Goal: Check status: Check status

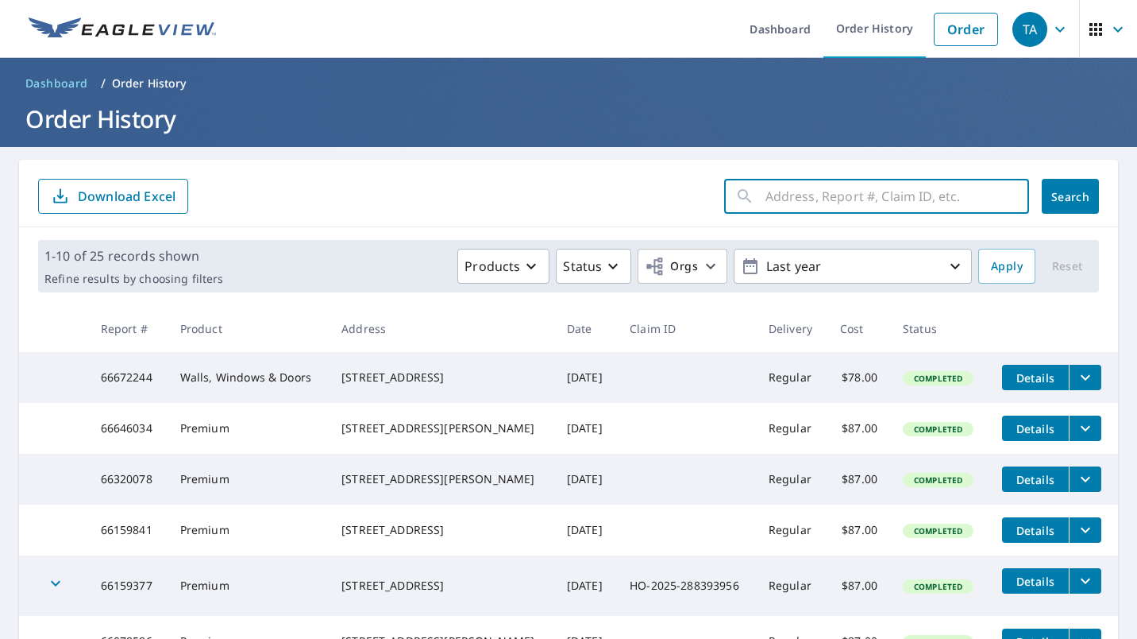
click at [802, 204] on input "text" at bounding box center [898, 196] width 264 height 44
paste input "[STREET_ADDRESS][PERSON_NAME]"
type input "[STREET_ADDRESS][PERSON_NAME]"
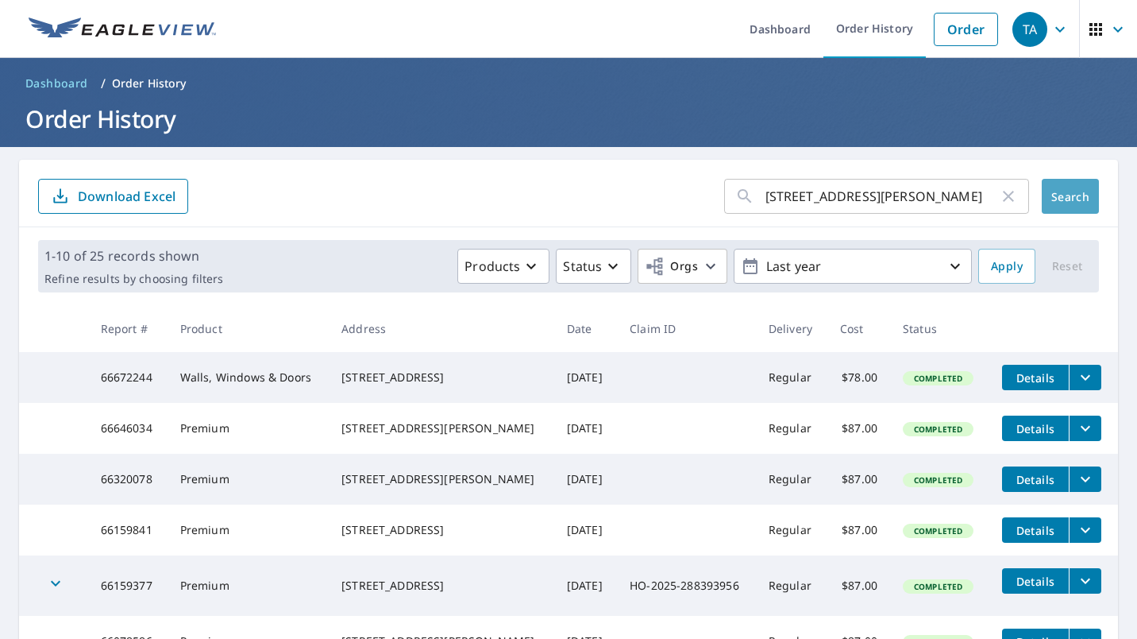
click at [1064, 190] on span "Search" at bounding box center [1071, 196] width 32 height 15
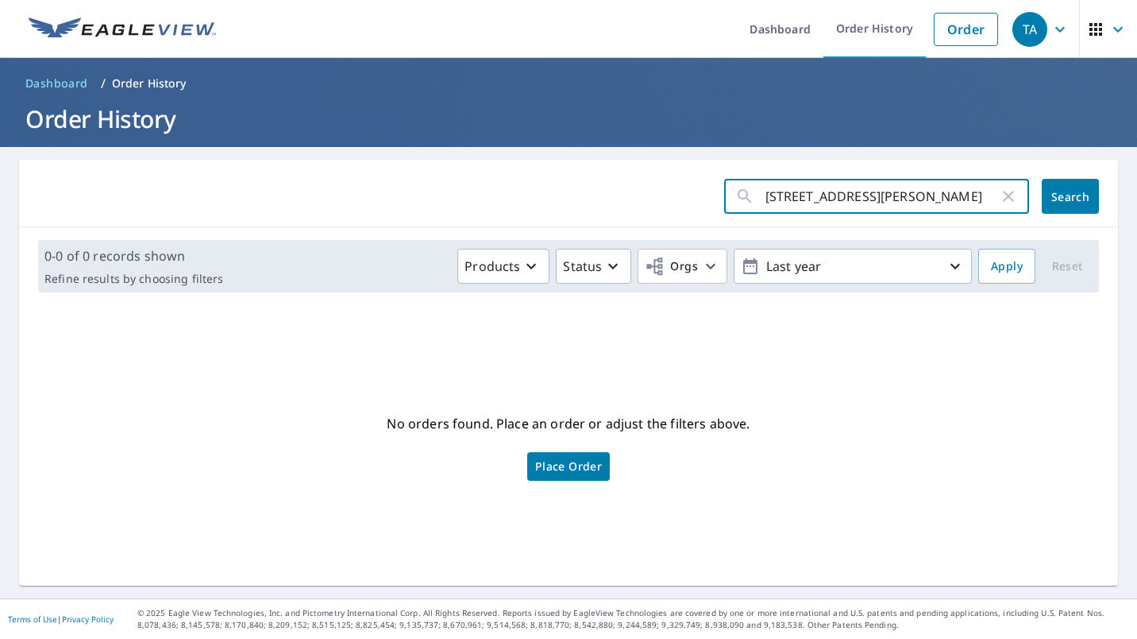
click at [868, 201] on input "[STREET_ADDRESS][PERSON_NAME]" at bounding box center [883, 196] width 234 height 44
type input "12908 Rohan"
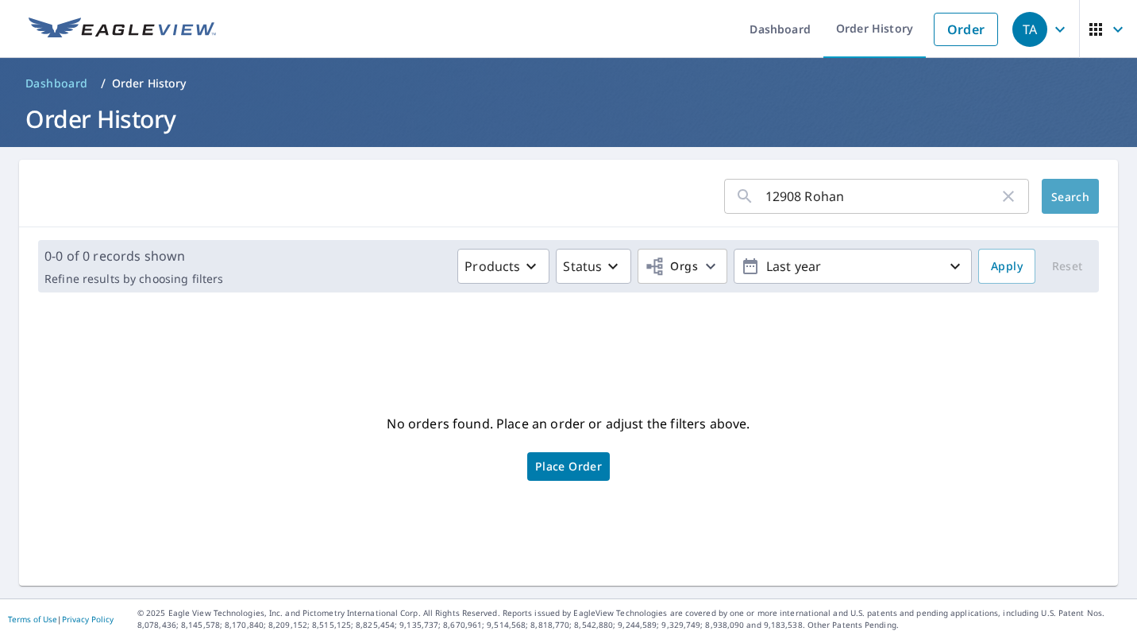
click at [1061, 188] on button "Search" at bounding box center [1070, 196] width 57 height 35
click at [167, 86] on p "Order History" at bounding box center [149, 83] width 75 height 16
click at [165, 80] on p "Order History" at bounding box center [149, 83] width 75 height 16
click at [847, 27] on link "Order History" at bounding box center [875, 29] width 102 height 58
click at [882, 20] on link "Order History" at bounding box center [875, 29] width 102 height 58
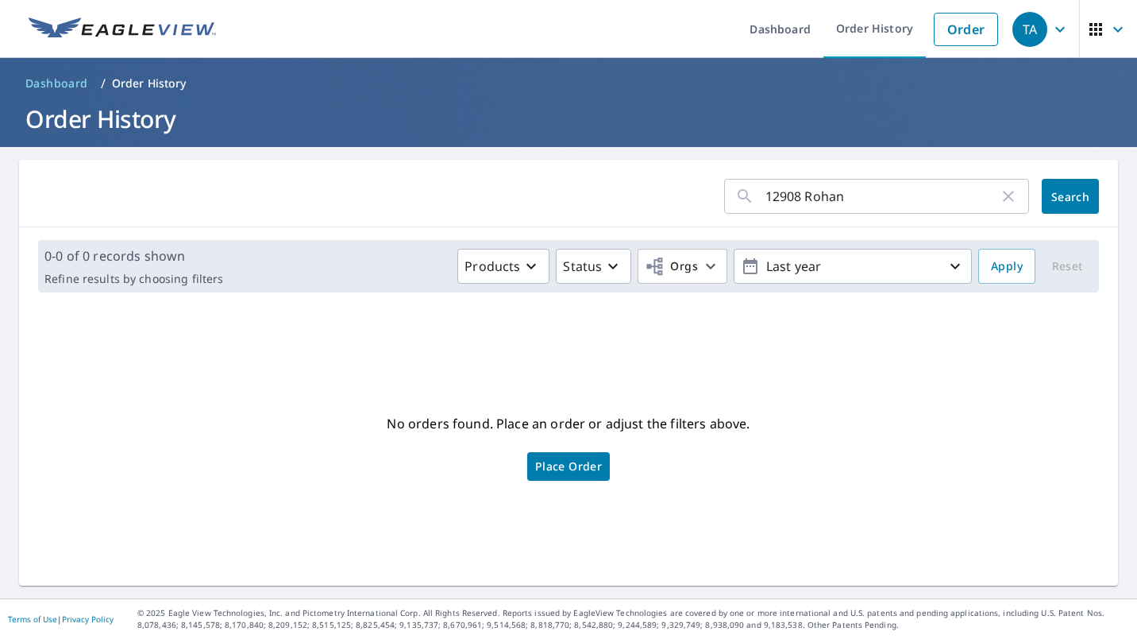
click at [882, 20] on link "Order History" at bounding box center [875, 29] width 102 height 58
click at [946, 261] on icon "button" at bounding box center [955, 266] width 19 height 19
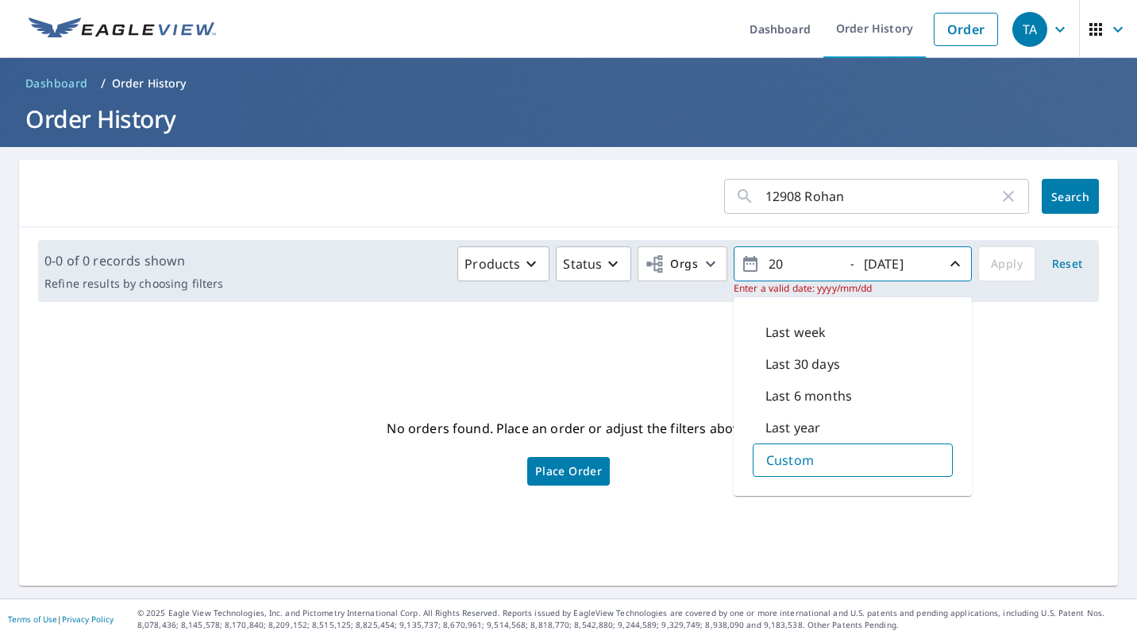
type input "2"
type input "2019"
click at [1055, 202] on span "Search" at bounding box center [1071, 196] width 32 height 15
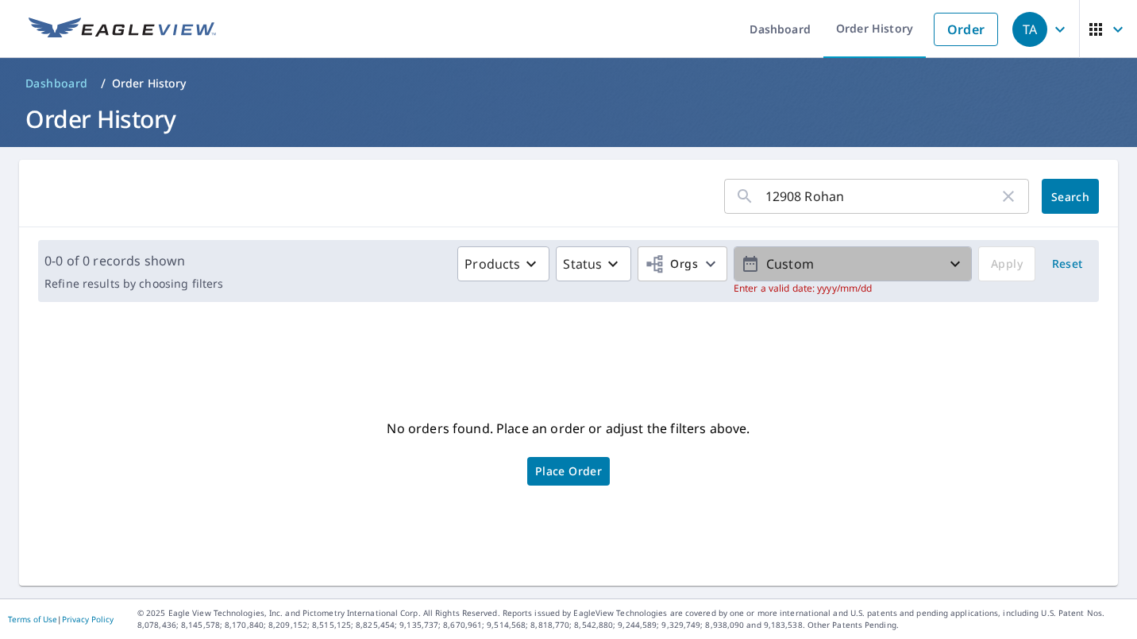
click at [814, 265] on p "Custom" at bounding box center [853, 264] width 186 height 28
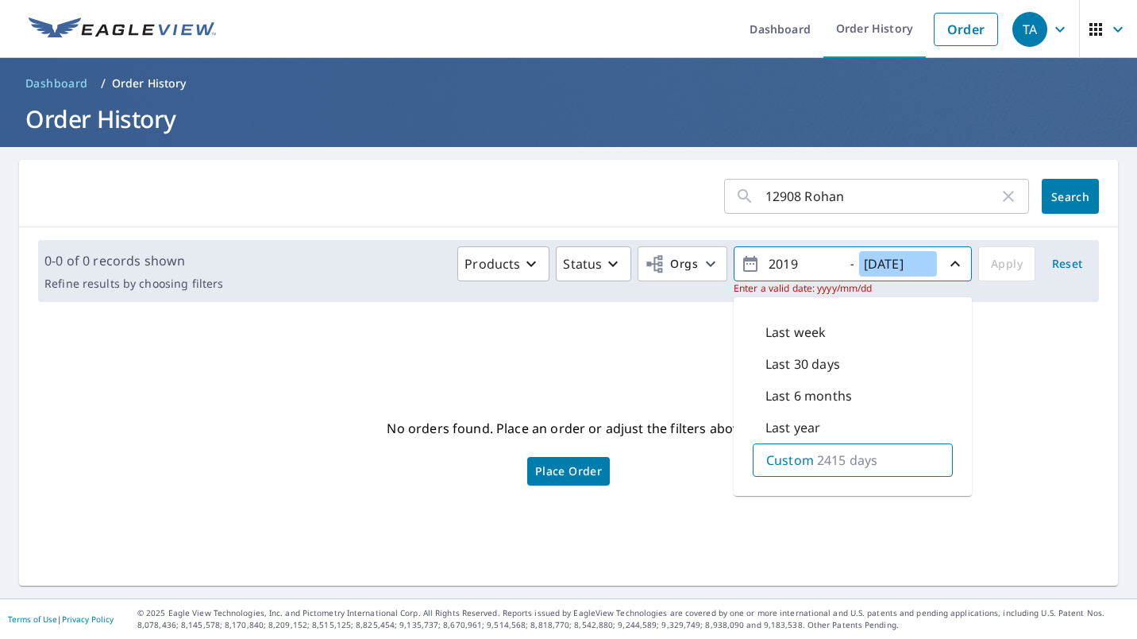
click at [917, 264] on input "[DATE]" at bounding box center [898, 263] width 78 height 25
type input "2020"
click at [1046, 204] on button "Search" at bounding box center [1070, 196] width 57 height 35
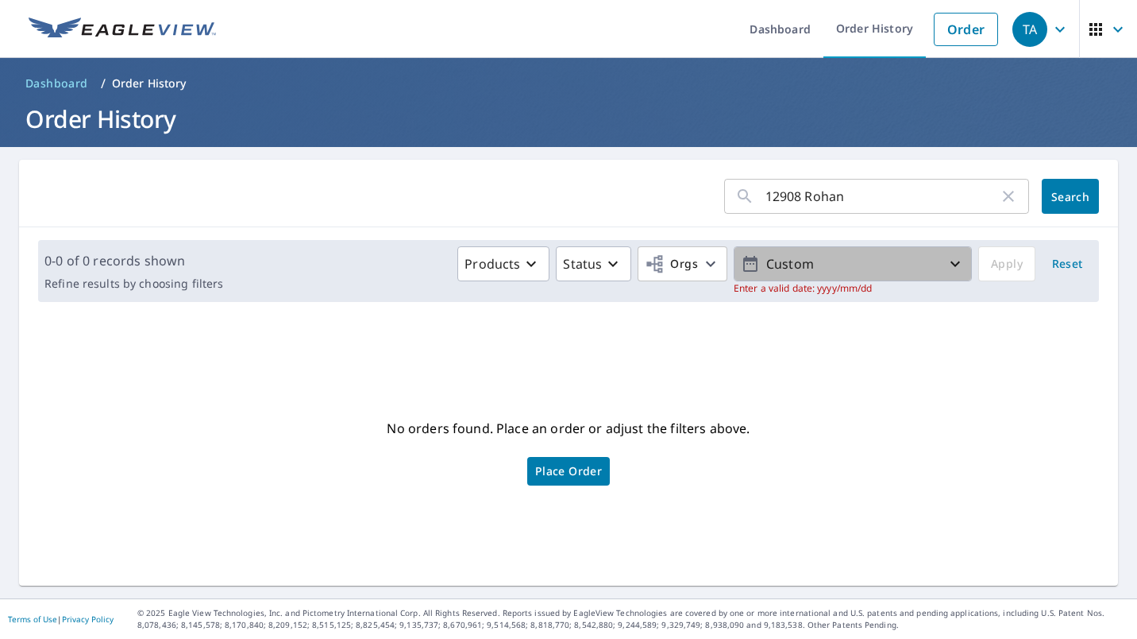
click at [782, 274] on p "Custom" at bounding box center [853, 264] width 186 height 28
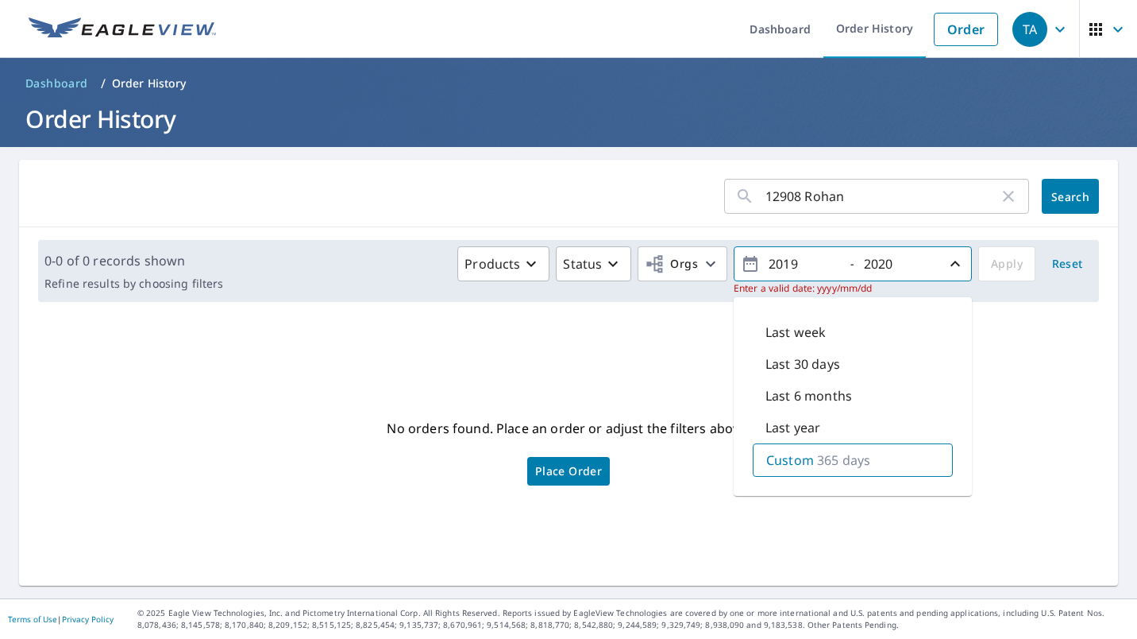
click at [991, 376] on div "No orders found. Place an order or adjust the filters above. Place Order" at bounding box center [569, 449] width 1074 height 245
